Goal: Information Seeking & Learning: Compare options

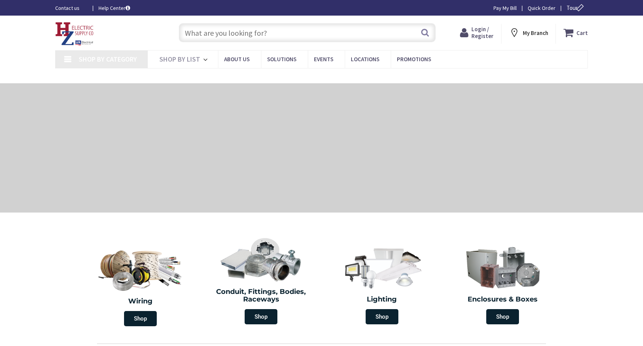
type input "MA-[GEOGRAPHIC_DATA], [GEOGRAPHIC_DATA]"
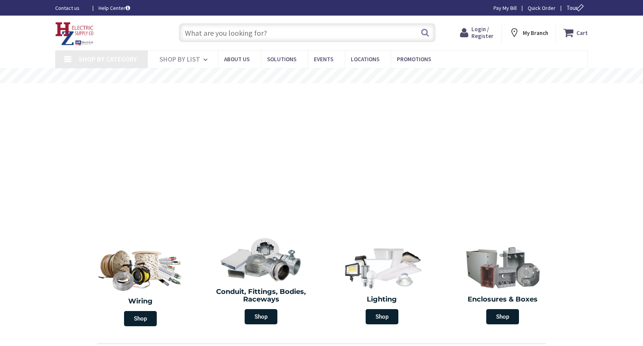
click at [226, 34] on input "text" at bounding box center [307, 32] width 257 height 19
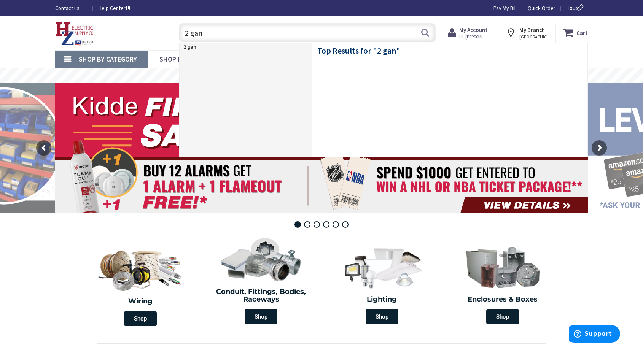
type input "2 gang"
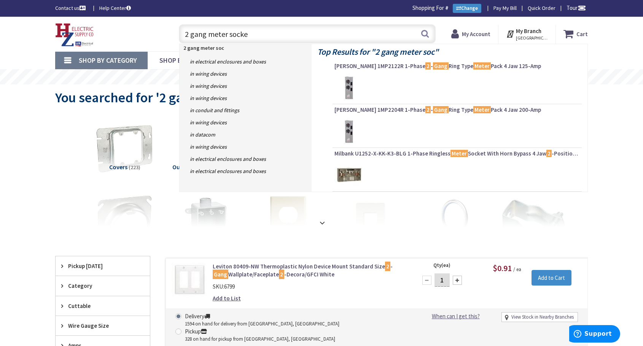
type input "2 gang meter socket"
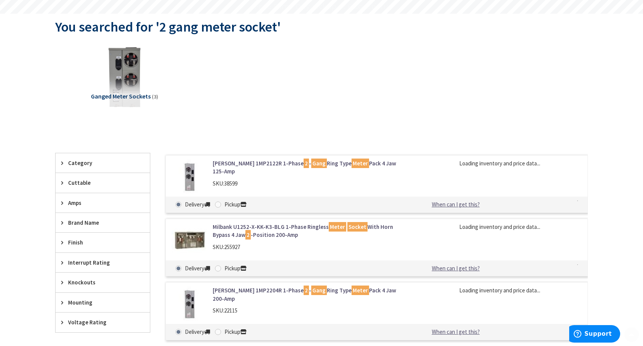
scroll to position [76, 0]
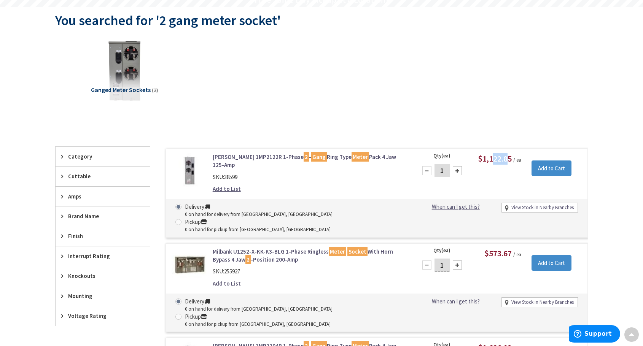
drag, startPoint x: 491, startPoint y: 161, endPoint x: 510, endPoint y: 160, distance: 19.0
click at [510, 160] on span "$1,122.85" at bounding box center [495, 158] width 34 height 11
click at [508, 170] on div "Qty (ea) 1 Please select a quantity $1,122.85 / ea Add to Cart" at bounding box center [500, 168] width 176 height 31
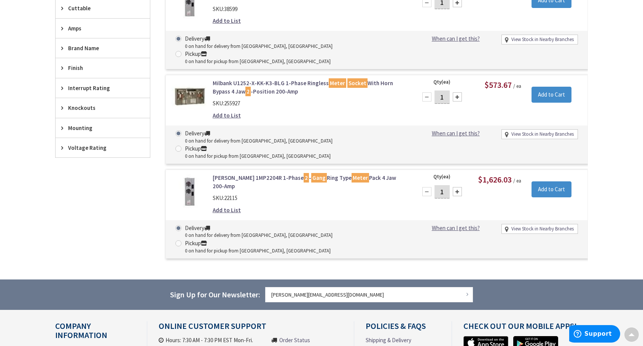
scroll to position [181, 0]
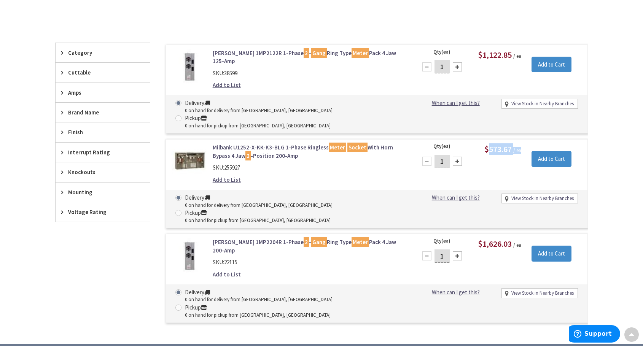
drag, startPoint x: 489, startPoint y: 124, endPoint x: 518, endPoint y: 127, distance: 29.1
click at [518, 147] on span "$573.67 / ea" at bounding box center [502, 150] width 37 height 7
click at [505, 143] on div "Qty (ea) 1 Please select a quantity $573.67 / ea Add to Cart" at bounding box center [500, 158] width 176 height 31
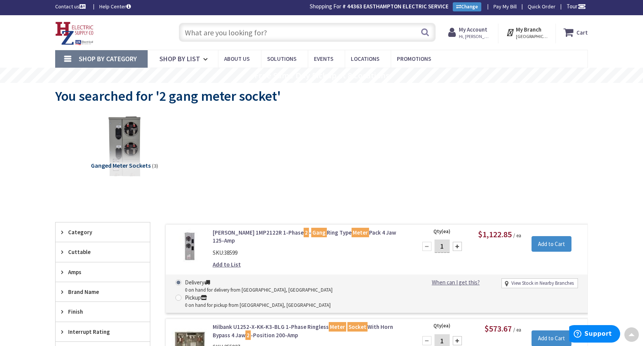
scroll to position [0, 0]
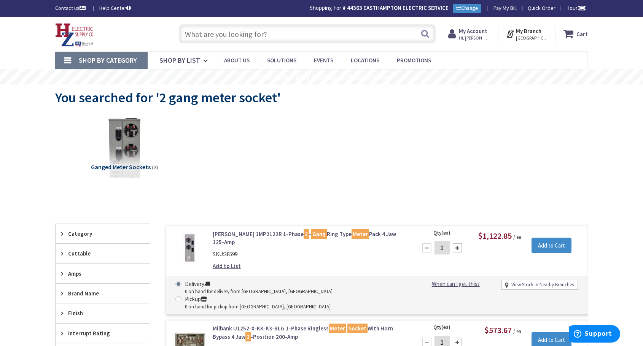
click at [224, 40] on input "text" at bounding box center [307, 33] width 257 height 19
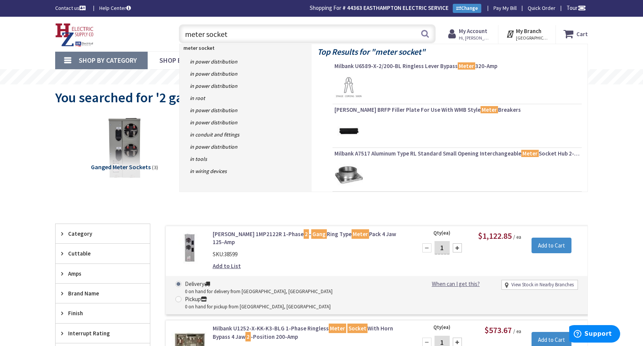
type input "meter sockets"
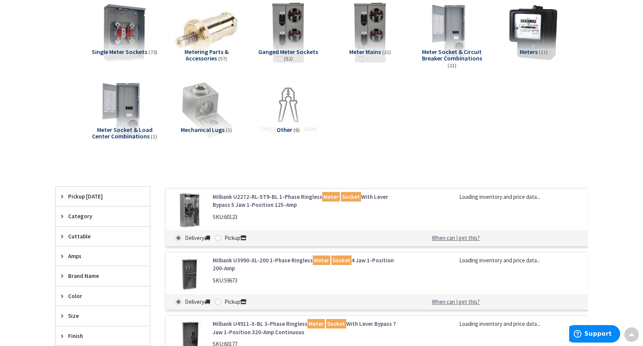
scroll to position [76, 0]
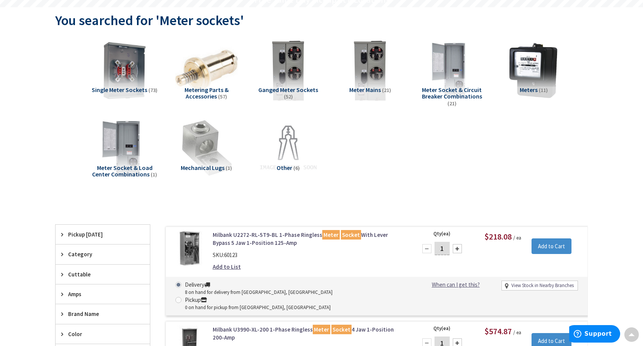
click at [292, 86] on span "Ganged Meter Sockets" at bounding box center [288, 90] width 60 height 8
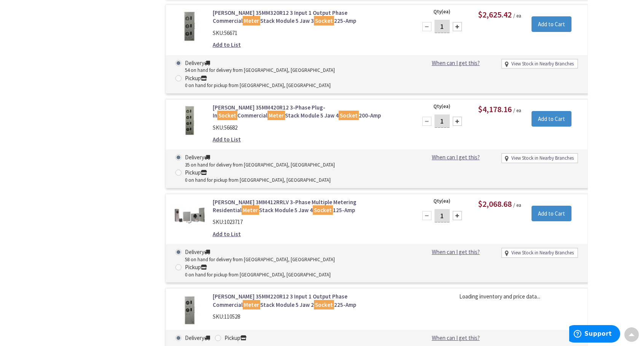
scroll to position [973, 0]
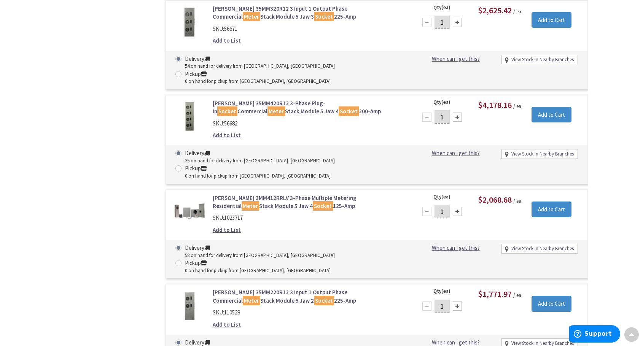
click at [313, 288] on link "Eaton 35MM220R12 3 Input 1 Output Phase Commercial Meter Stack Module 5 Jaw 2 S…" at bounding box center [310, 296] width 194 height 16
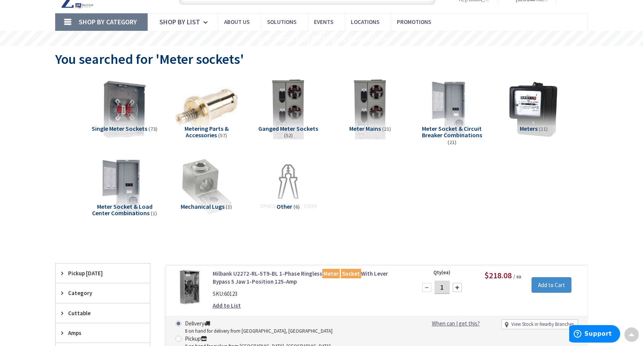
scroll to position [38, 0]
click at [291, 109] on img at bounding box center [288, 109] width 69 height 69
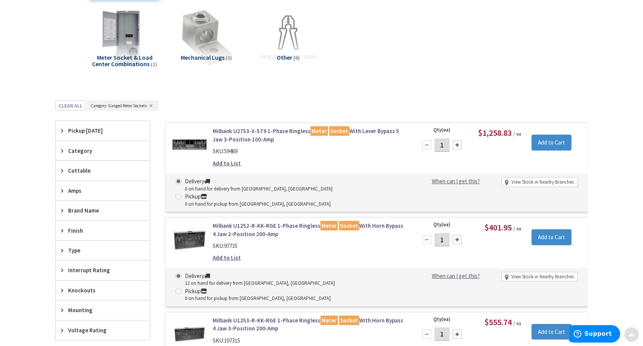
scroll to position [190, 0]
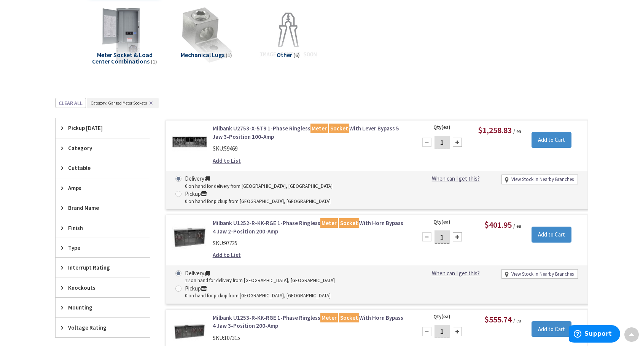
click at [95, 129] on span "Pickup [DATE]" at bounding box center [99, 128] width 62 height 8
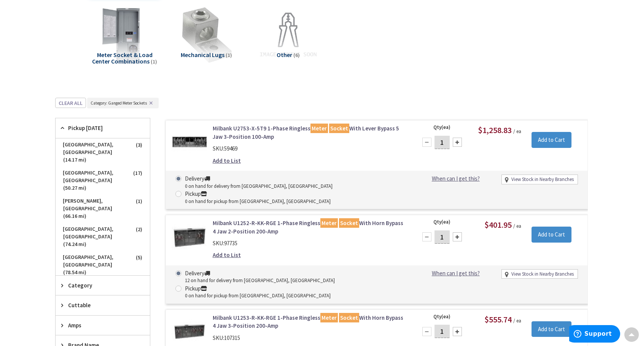
click at [95, 128] on span "Pickup [DATE]" at bounding box center [99, 128] width 62 height 8
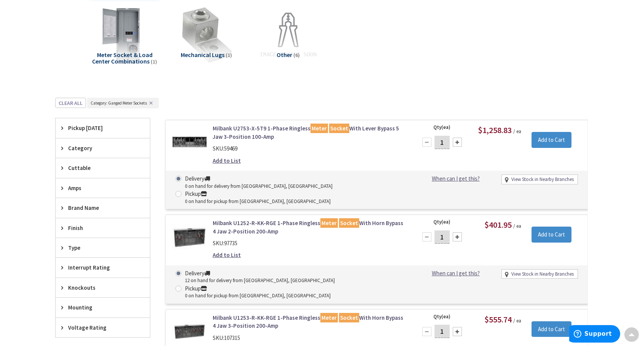
click at [92, 125] on span "Pickup [DATE]" at bounding box center [99, 128] width 62 height 8
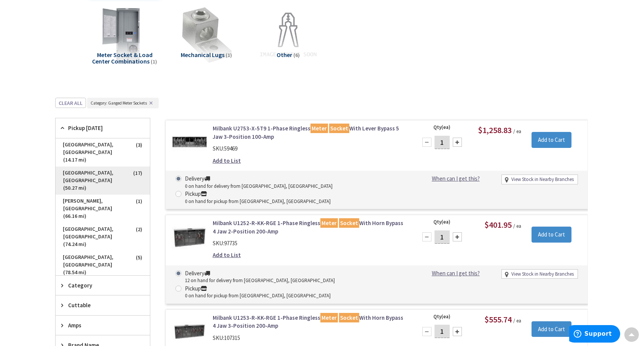
click at [118, 167] on span "[GEOGRAPHIC_DATA], [GEOGRAPHIC_DATA] (50.27 mi)" at bounding box center [103, 181] width 94 height 28
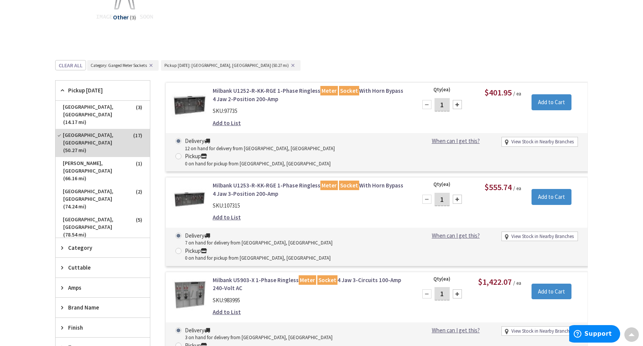
scroll to position [228, 0]
drag, startPoint x: 493, startPoint y: 93, endPoint x: 508, endPoint y: 92, distance: 14.9
click at [508, 92] on span "$401.95" at bounding box center [497, 92] width 27 height 11
click at [507, 91] on span "$401.95" at bounding box center [497, 92] width 27 height 11
click at [242, 91] on link "Milbank U1252-R-KK-RGE 1-Phase Ringless Meter Socket With Horn Bypass 4 Jaw 2-P…" at bounding box center [310, 94] width 194 height 16
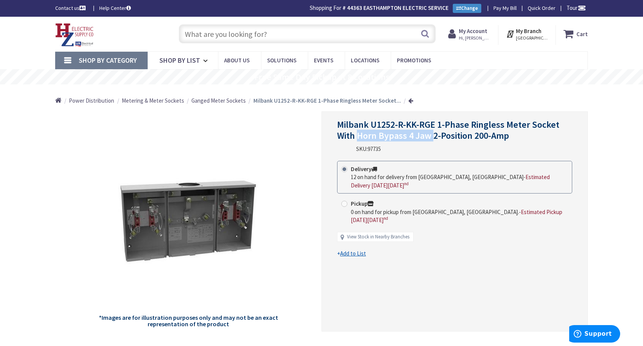
drag, startPoint x: 357, startPoint y: 135, endPoint x: 431, endPoint y: 138, distance: 73.9
click at [431, 138] on span "Milbank U1252-R-KK-RGE 1-Phase Ringless Meter Socket With Horn Bypass 4 Jaw 2-P…" at bounding box center [448, 130] width 222 height 23
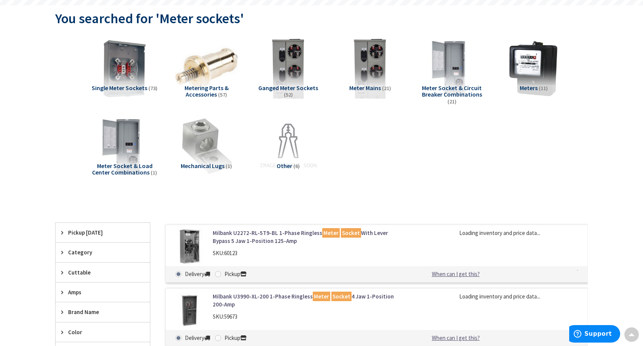
scroll to position [80, 0]
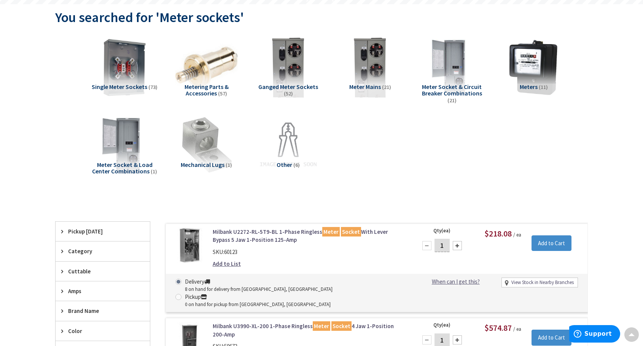
drag, startPoint x: 336, startPoint y: 133, endPoint x: 549, endPoint y: 178, distance: 218.2
click at [549, 178] on div "Single Meter Sockets (73) Metering Parts & Accessories (57) Ganged Meter Socket…" at bounding box center [322, 113] width 506 height 160
click at [369, 67] on img at bounding box center [370, 67] width 69 height 69
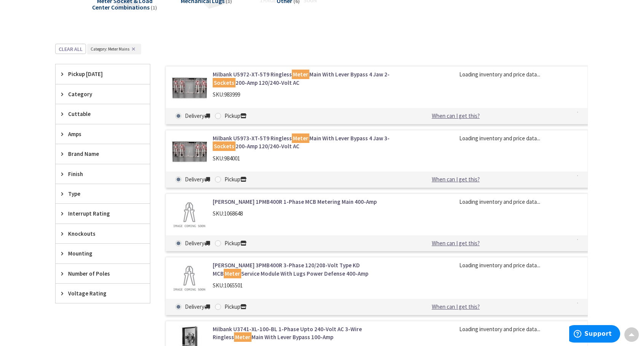
scroll to position [288, 0]
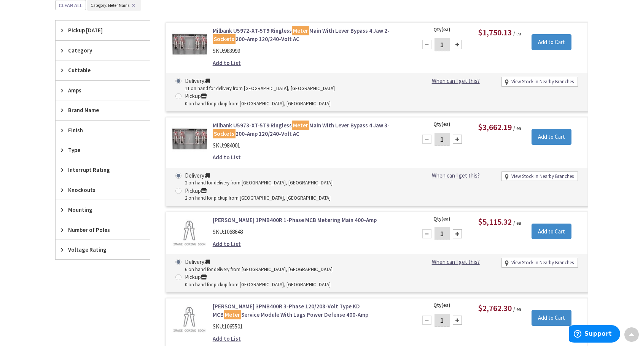
click at [285, 121] on link "Milbank U5973-XT-5T9 Ringless Meter Main With Lever Bypass 4 Jaw 3- Sockets 200…" at bounding box center [310, 129] width 194 height 16
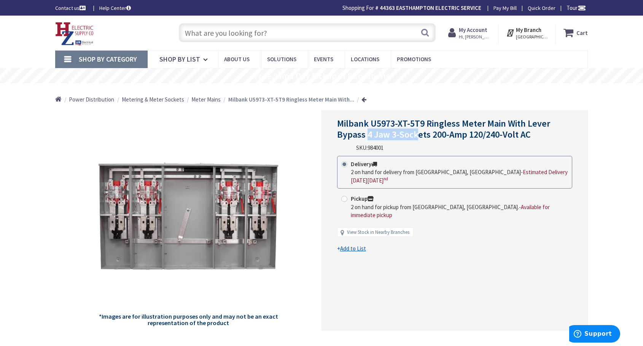
drag, startPoint x: 368, startPoint y: 137, endPoint x: 418, endPoint y: 138, distance: 50.2
click at [418, 138] on span "Milbank U5973-XT-5T9 Ringless Meter Main With Lever Bypass 4 Jaw 3-Sockets 200-…" at bounding box center [443, 129] width 213 height 23
click at [403, 138] on span "Milbank U5973-XT-5T9 Ringless Meter Main With Lever Bypass 4 Jaw 3-Sockets 200-…" at bounding box center [443, 129] width 213 height 23
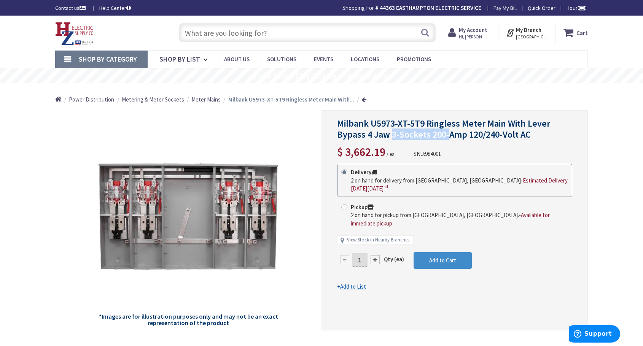
drag, startPoint x: 390, startPoint y: 138, endPoint x: 448, endPoint y: 138, distance: 57.1
click at [448, 138] on span "Milbank U5973-XT-5T9 Ringless Meter Main With Lever Bypass 4 Jaw 3-Sockets 200-…" at bounding box center [443, 129] width 213 height 23
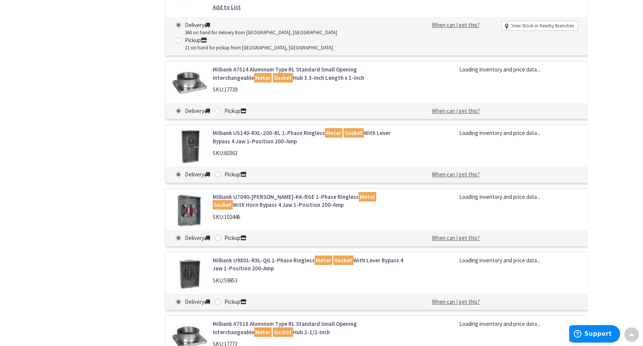
scroll to position [2733, 0]
